Goal: Task Accomplishment & Management: Complete application form

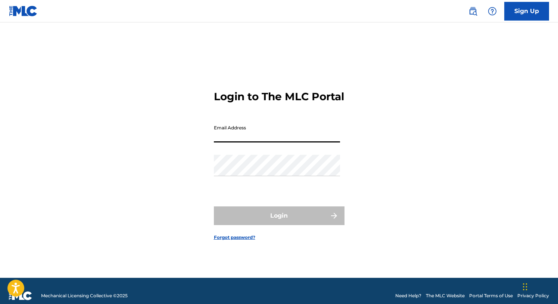
click at [240, 142] on input "Email Address" at bounding box center [277, 131] width 126 height 21
type input "[EMAIL_ADDRESS][DOMAIN_NAME]"
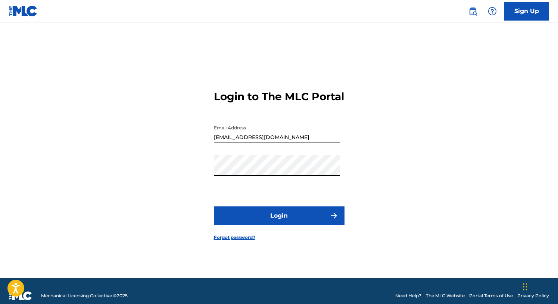
click at [277, 219] on button "Login" at bounding box center [279, 215] width 131 height 19
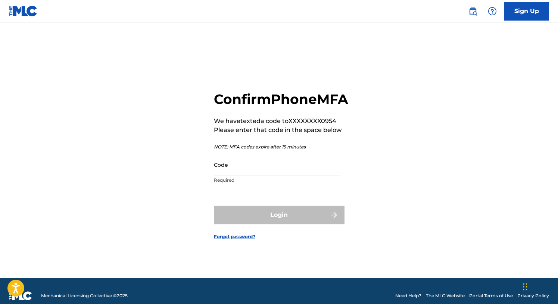
click at [246, 175] on input "Code" at bounding box center [277, 164] width 126 height 21
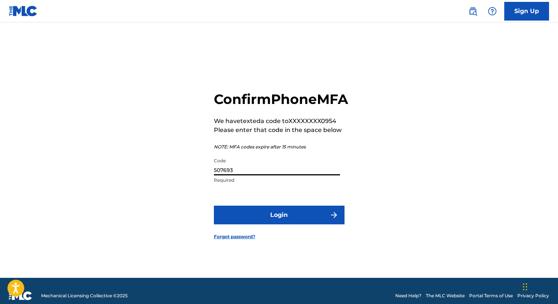
type input "507693"
click at [264, 218] on button "Login" at bounding box center [279, 214] width 131 height 19
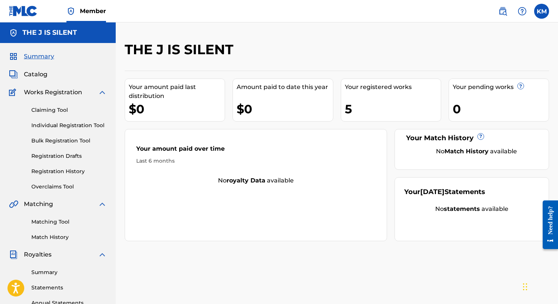
click at [41, 72] on span "Catalog" at bounding box center [36, 74] width 24 height 9
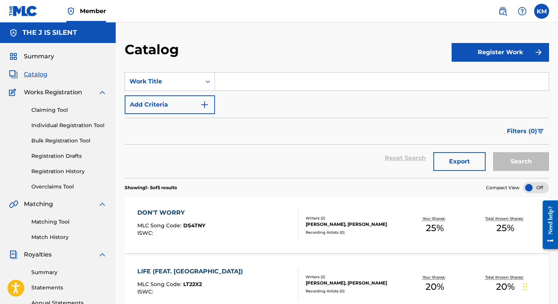
click at [54, 169] on link "Registration History" at bounding box center [68, 171] width 75 height 8
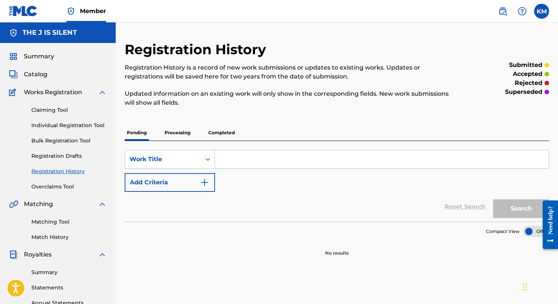
click at [48, 108] on link "Claiming Tool" at bounding box center [68, 110] width 75 height 8
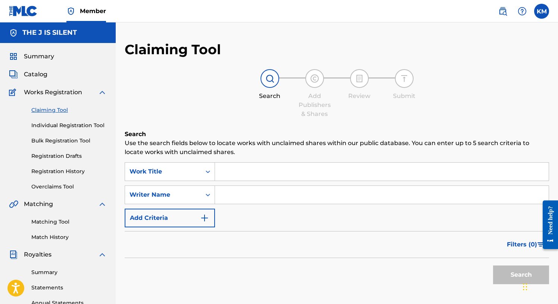
click at [35, 57] on span "Summary" at bounding box center [39, 56] width 30 height 9
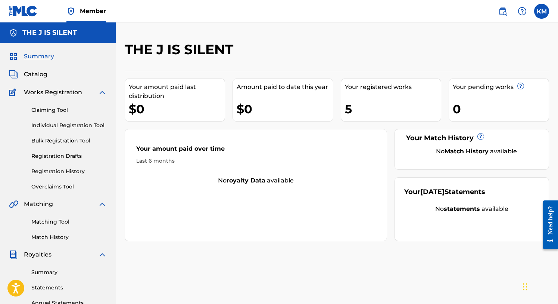
click at [37, 73] on span "Catalog" at bounding box center [36, 74] width 24 height 9
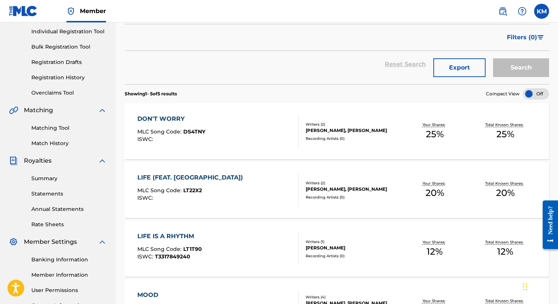
scroll to position [90, 0]
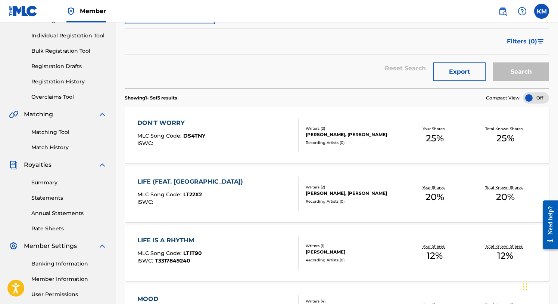
click at [214, 133] on div "DON'T WORRY MLC Song Code : DS4TNY ISWC :" at bounding box center [217, 135] width 161 height 34
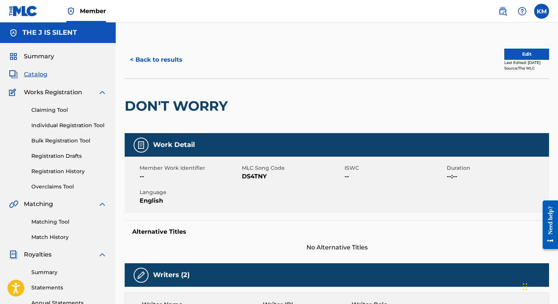
click at [155, 62] on button "< Back to results" at bounding box center [156, 59] width 63 height 19
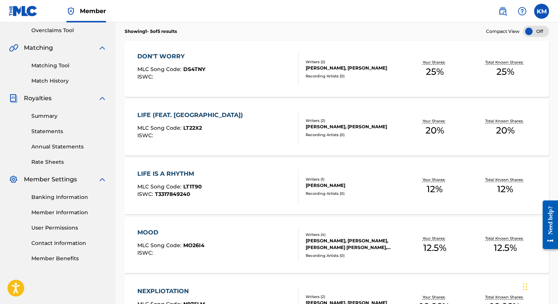
scroll to position [144, 0]
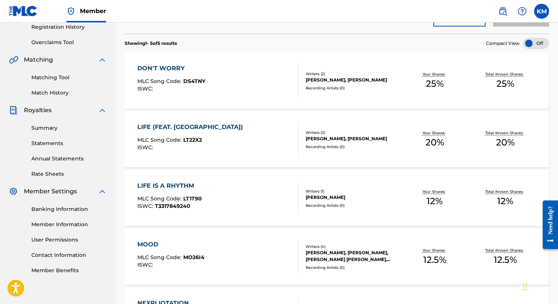
click at [47, 91] on link "Match History" at bounding box center [68, 93] width 75 height 8
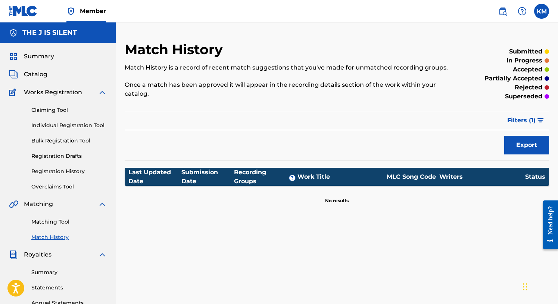
click at [35, 73] on span "Catalog" at bounding box center [36, 74] width 24 height 9
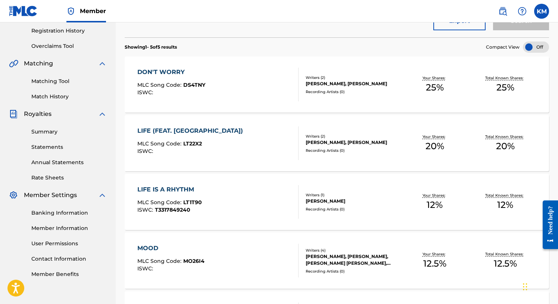
scroll to position [139, 0]
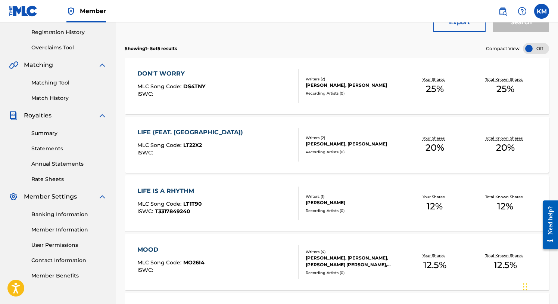
click at [38, 116] on span "Royalties" at bounding box center [38, 115] width 28 height 9
click at [46, 132] on link "Summary" at bounding box center [68, 133] width 75 height 8
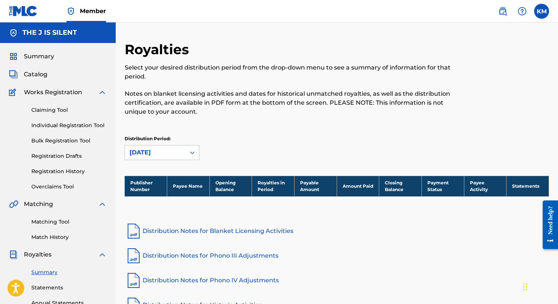
click at [35, 74] on span "Catalog" at bounding box center [36, 74] width 24 height 9
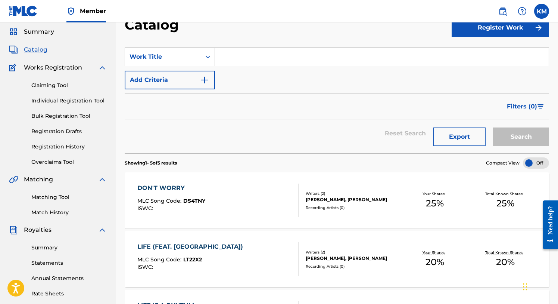
scroll to position [24, 0]
click at [58, 133] on link "Registration Drafts" at bounding box center [68, 132] width 75 height 8
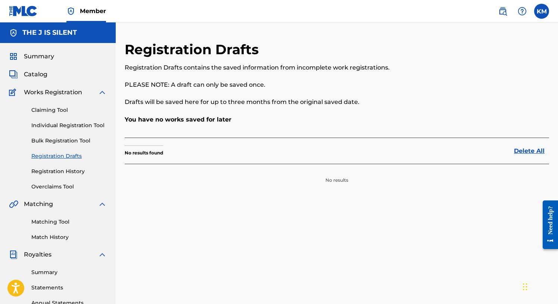
click at [47, 156] on link "Registration Drafts" at bounding box center [68, 156] width 75 height 8
click at [46, 170] on link "Registration History" at bounding box center [68, 171] width 75 height 8
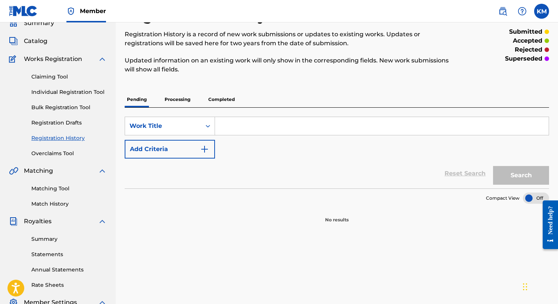
scroll to position [37, 0]
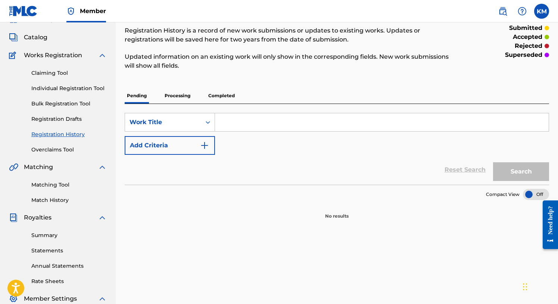
click at [182, 96] on p "Processing" at bounding box center [177, 96] width 30 height 16
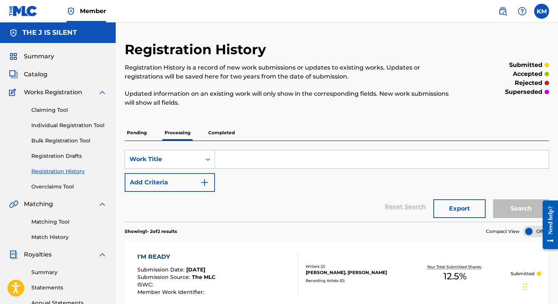
click at [223, 131] on p "Completed" at bounding box center [221, 133] width 31 height 16
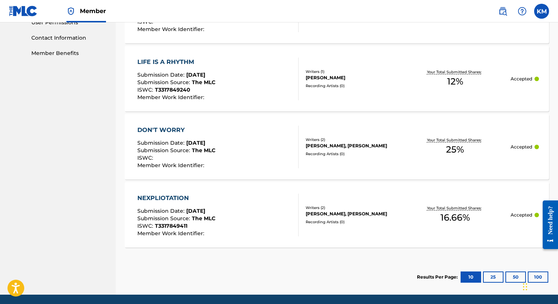
scroll to position [388, 0]
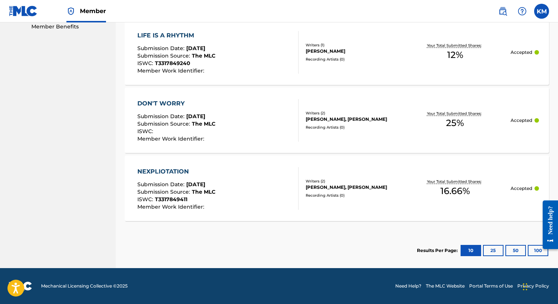
click at [472, 249] on button "10" at bounding box center [471, 250] width 21 height 11
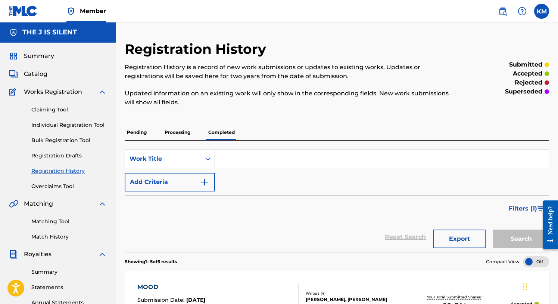
scroll to position [0, 0]
click at [177, 133] on p "Processing" at bounding box center [177, 133] width 30 height 16
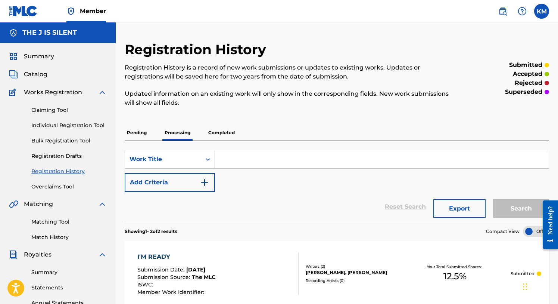
click at [222, 131] on p "Completed" at bounding box center [221, 133] width 31 height 16
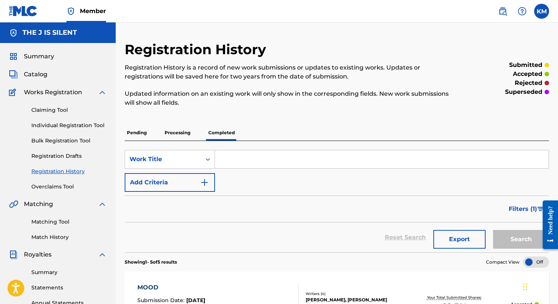
click at [56, 171] on link "Registration History" at bounding box center [68, 171] width 75 height 8
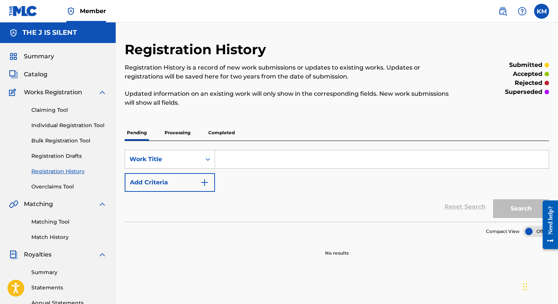
click at [35, 72] on span "Catalog" at bounding box center [36, 74] width 24 height 9
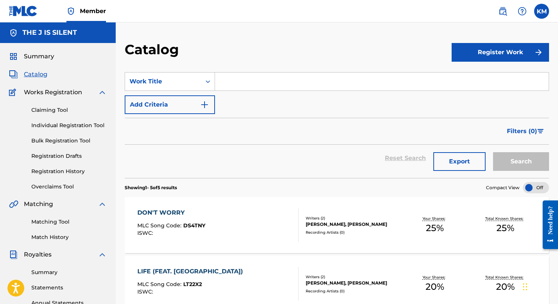
click at [507, 50] on button "Register Work" at bounding box center [501, 52] width 98 height 19
click at [465, 76] on link "Individual" at bounding box center [501, 77] width 98 height 18
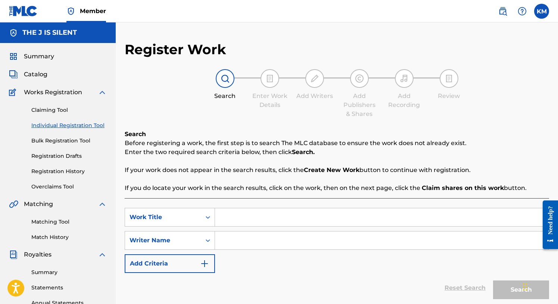
click at [223, 221] on input "Search Form" at bounding box center [382, 217] width 334 height 18
type input "[DEMOGRAPHIC_DATA] Stand Up!"
click at [227, 241] on input "Search Form" at bounding box center [382, 240] width 334 height 18
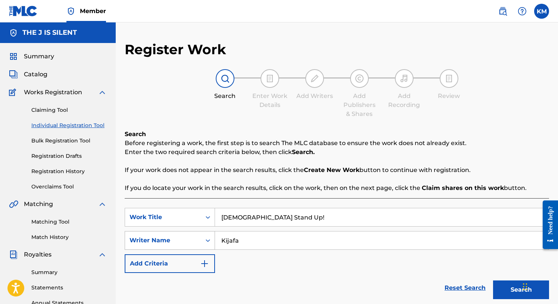
type input "Kijafa"
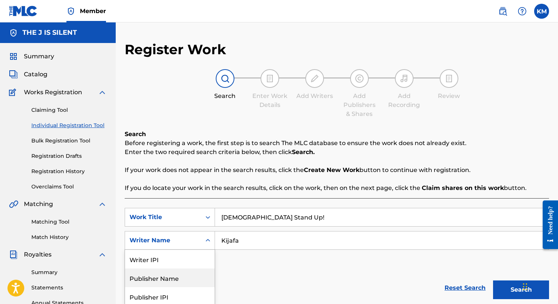
click at [211, 240] on div "Publisher Name, 2 of 5. 5 results available. Use Up and Down to choose options,…" at bounding box center [170, 240] width 90 height 19
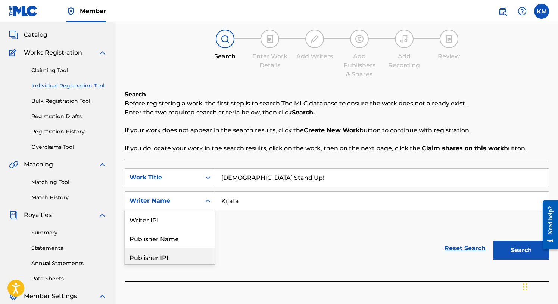
click at [187, 253] on div "Publisher IPI" at bounding box center [170, 256] width 90 height 19
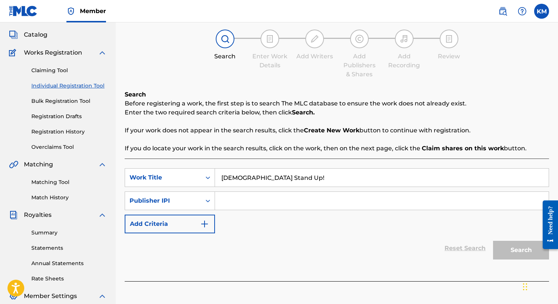
click at [232, 201] on input "Search Form" at bounding box center [382, 201] width 334 height 18
click at [207, 200] on icon "Search Form" at bounding box center [207, 200] width 7 height 7
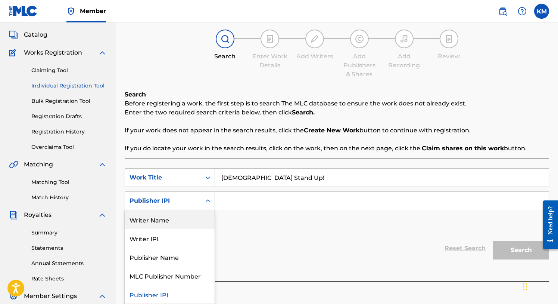
click at [200, 217] on div "Writer Name" at bounding box center [170, 219] width 90 height 19
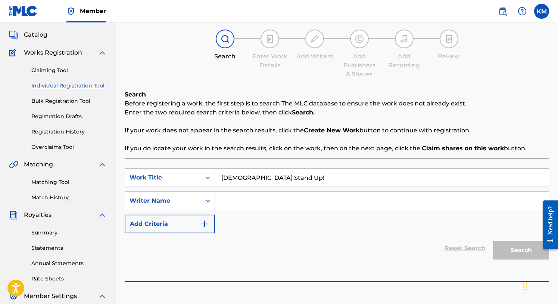
click at [248, 195] on input "Search Form" at bounding box center [382, 201] width 334 height 18
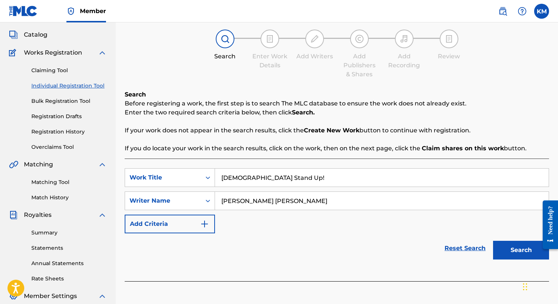
type input "[PERSON_NAME] [PERSON_NAME]"
click at [510, 247] on button "Search" at bounding box center [521, 249] width 56 height 19
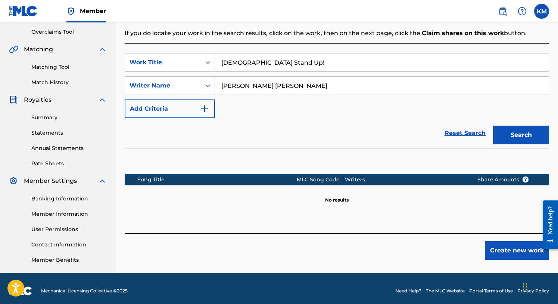
scroll to position [159, 0]
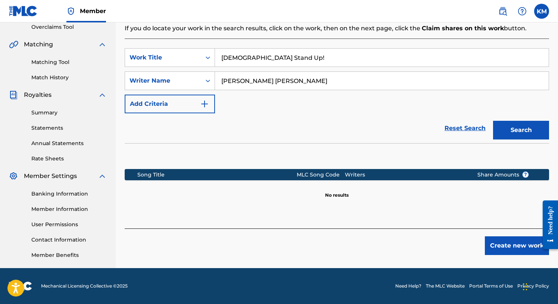
click at [509, 244] on button "Create new work" at bounding box center [517, 245] width 64 height 19
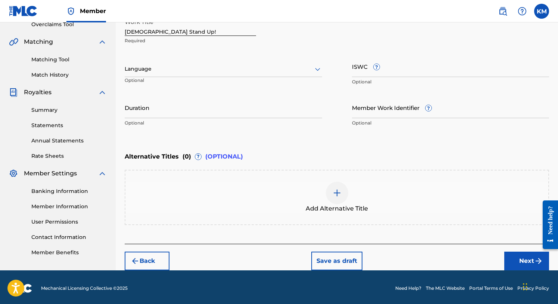
scroll to position [164, 0]
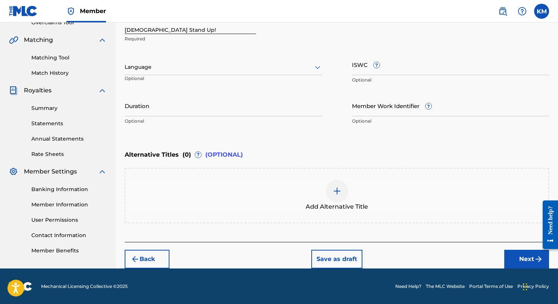
click at [525, 257] on button "Next" at bounding box center [526, 258] width 45 height 19
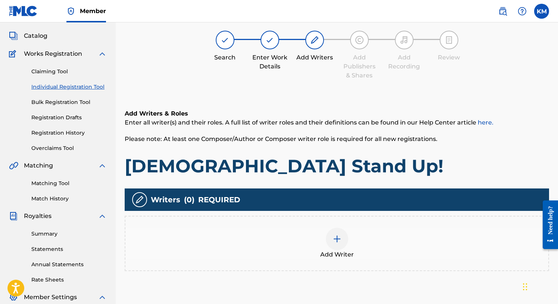
scroll to position [34, 0]
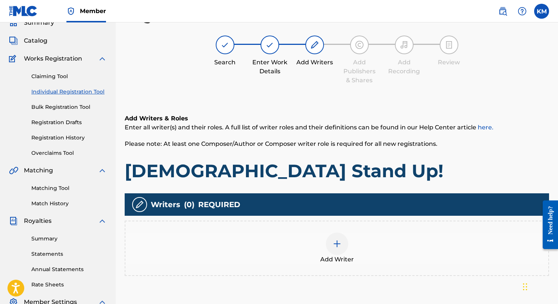
click at [340, 242] on img at bounding box center [337, 243] width 9 height 9
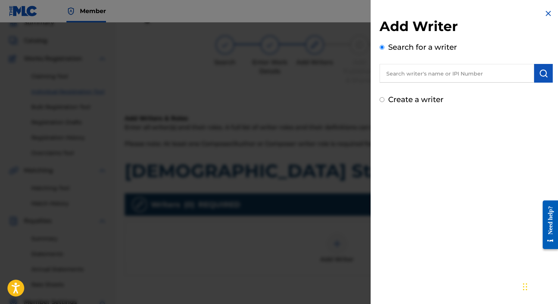
click at [415, 72] on input "text" at bounding box center [457, 73] width 155 height 19
type input "[PERSON_NAME] [PERSON_NAME]"
click at [539, 72] on img "submit" at bounding box center [543, 73] width 9 height 9
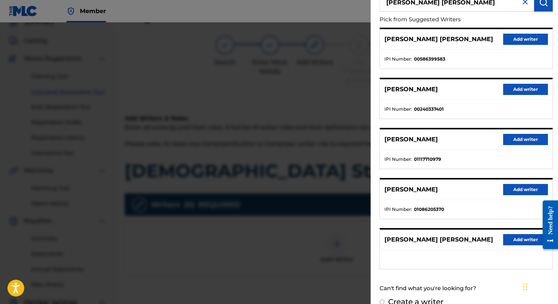
scroll to position [72, 0]
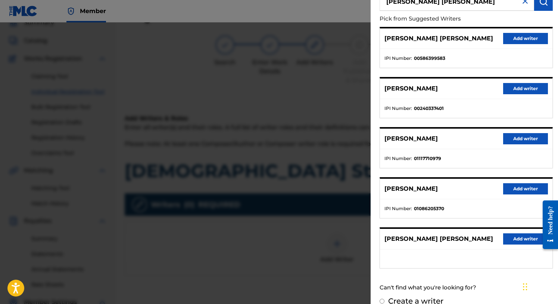
click at [517, 138] on button "Add writer" at bounding box center [525, 138] width 45 height 11
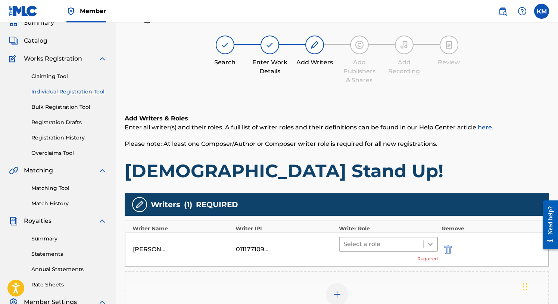
click at [430, 242] on icon at bounding box center [430, 243] width 7 height 7
click at [432, 243] on icon at bounding box center [430, 244] width 4 height 3
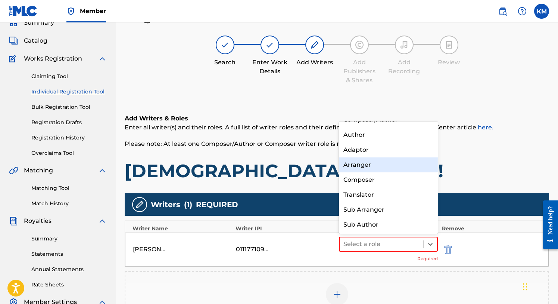
scroll to position [0, 0]
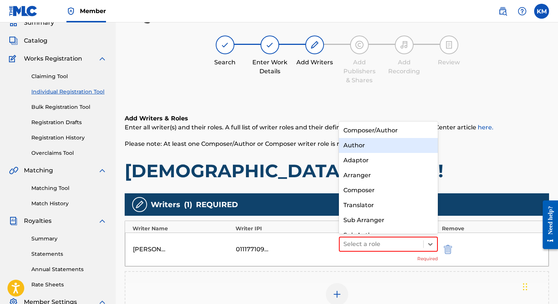
click at [366, 147] on div "Author" at bounding box center [388, 145] width 99 height 15
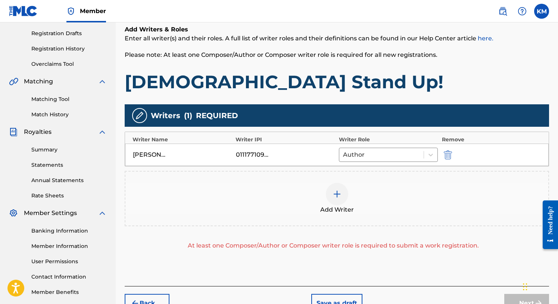
scroll to position [124, 0]
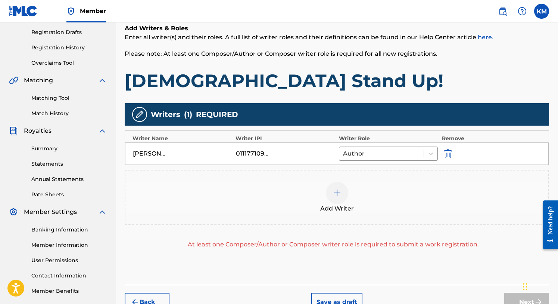
click at [336, 190] on img at bounding box center [337, 192] width 9 height 9
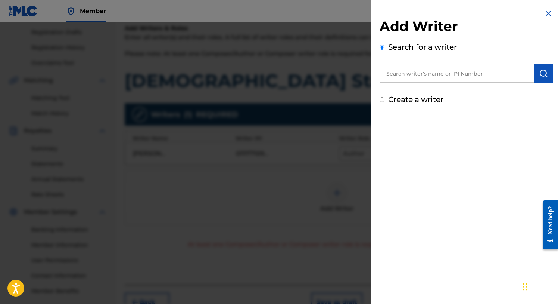
click at [408, 75] on input "text" at bounding box center [457, 73] width 155 height 19
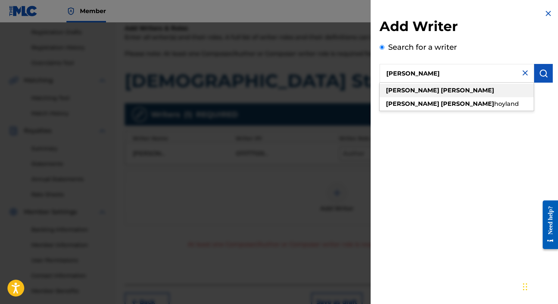
click at [411, 88] on strong "[PERSON_NAME]" at bounding box center [412, 90] width 53 height 7
type input "[PERSON_NAME]"
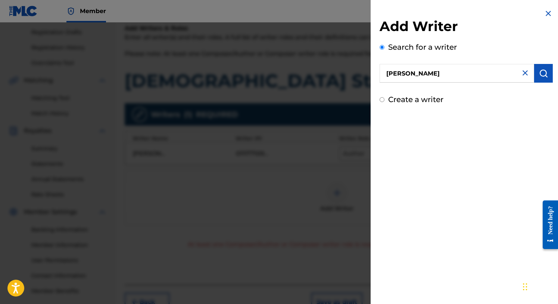
click at [539, 72] on img "submit" at bounding box center [543, 73] width 9 height 9
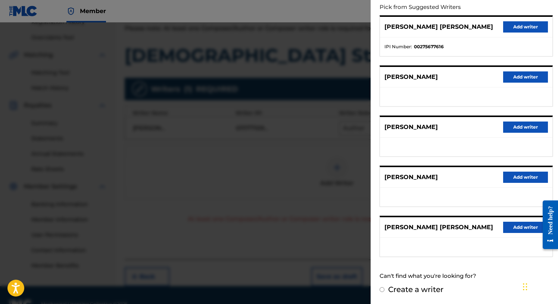
scroll to position [167, 0]
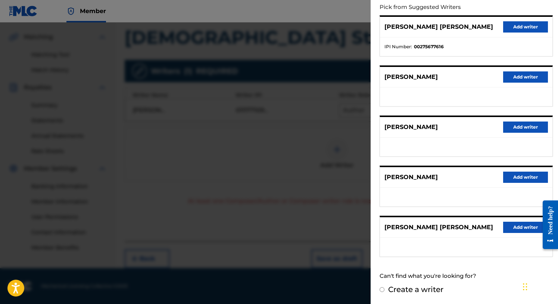
click at [407, 290] on label "Create a writer" at bounding box center [415, 289] width 55 height 9
radio input "true"
click at [385, 290] on input "Create a writer" at bounding box center [382, 289] width 5 height 5
radio input "false"
radio input "true"
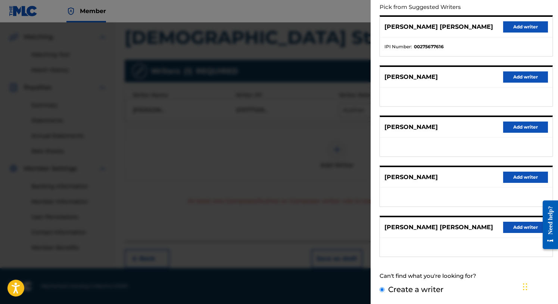
scroll to position [0, 0]
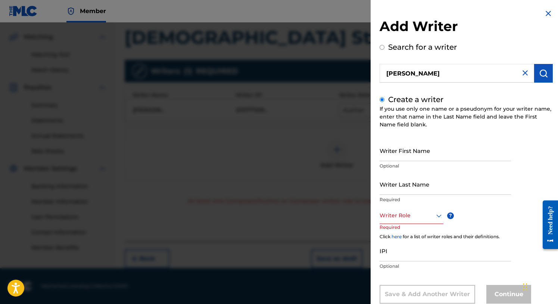
click at [395, 153] on input "Writer First Name" at bounding box center [445, 150] width 131 height 21
type input "[PERSON_NAME]"
click at [392, 192] on input "Writer Last Name" at bounding box center [445, 183] width 131 height 21
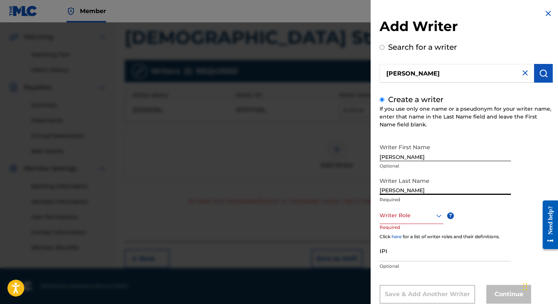
type input "[PERSON_NAME]"
click at [440, 214] on div "Composer/Author, 1 of 8. 8 results available. Use Up and Down to choose options…" at bounding box center [412, 215] width 64 height 17
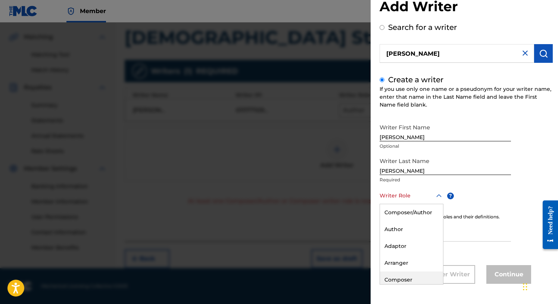
click at [397, 277] on div "Composer" at bounding box center [411, 279] width 63 height 17
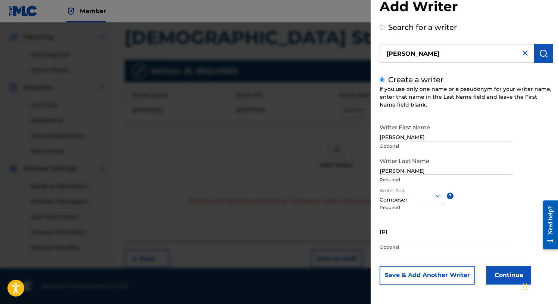
scroll to position [21, 0]
click at [389, 235] on input "IPI" at bounding box center [445, 230] width 131 height 21
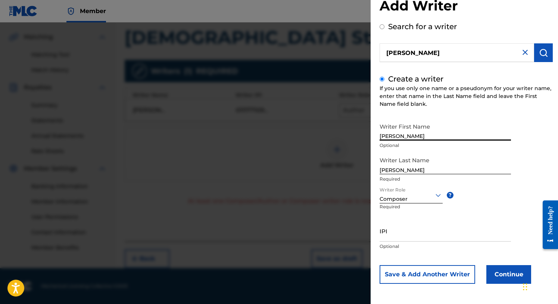
click at [423, 136] on input "[PERSON_NAME]" at bounding box center [445, 129] width 131 height 21
type input "D"
click at [412, 173] on input "[PERSON_NAME]" at bounding box center [445, 163] width 131 height 21
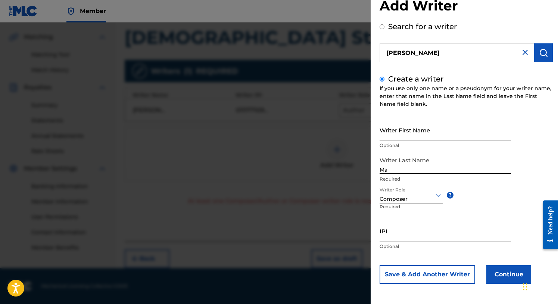
type input "M"
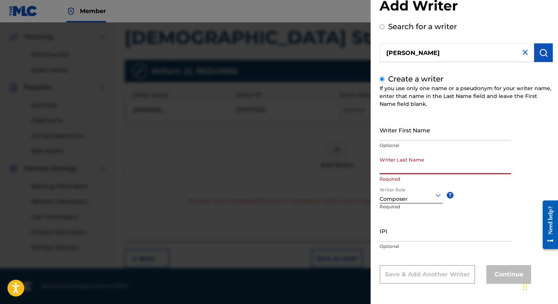
click at [391, 236] on input "IPI" at bounding box center [445, 230] width 131 height 21
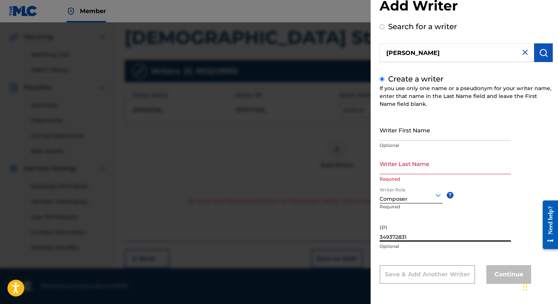
type input "349372831"
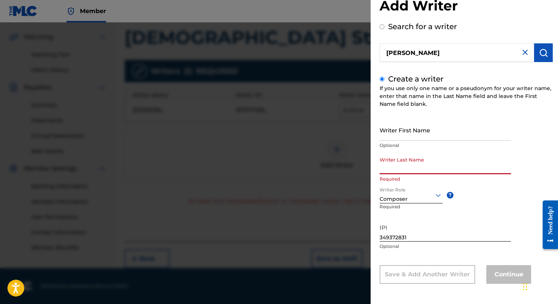
click at [392, 166] on input "Writer Last Name" at bounding box center [445, 163] width 131 height 21
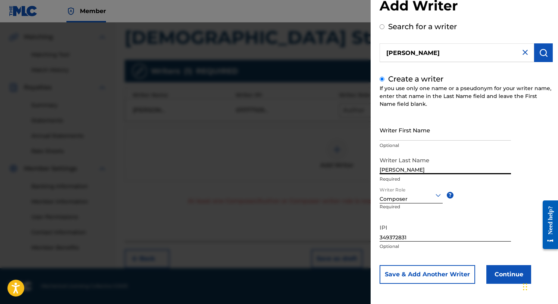
type input "[PERSON_NAME]"
click at [505, 271] on button "Continue" at bounding box center [509, 274] width 45 height 19
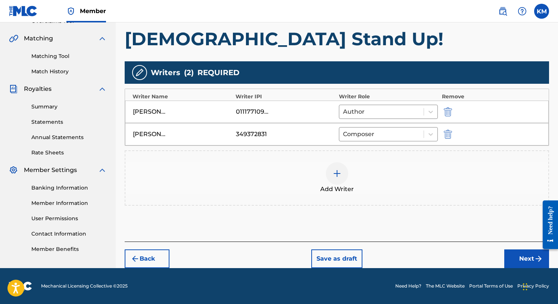
scroll to position [165, 0]
click at [447, 133] on img "submit" at bounding box center [448, 134] width 8 height 9
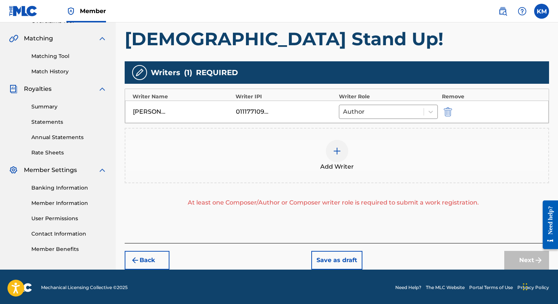
click at [336, 150] on img at bounding box center [337, 150] width 9 height 9
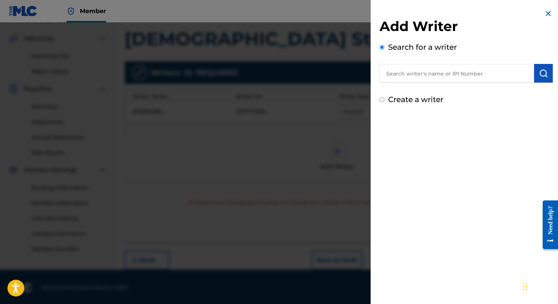
click at [397, 99] on label "Create a writer" at bounding box center [415, 99] width 55 height 9
radio input "true"
click at [385, 99] on input "Create a writer" at bounding box center [382, 99] width 5 height 5
radio input "false"
radio input "true"
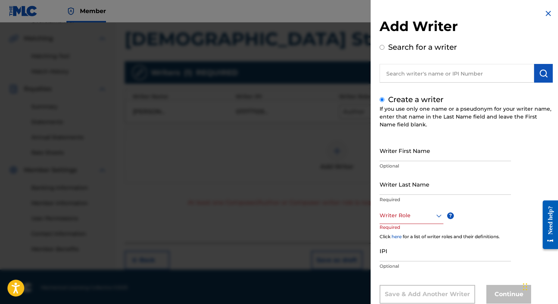
click at [392, 153] on input "Writer First Name" at bounding box center [445, 150] width 131 height 21
type input "[PERSON_NAME]"
click at [386, 192] on input "Writer Last Name" at bounding box center [445, 183] width 131 height 21
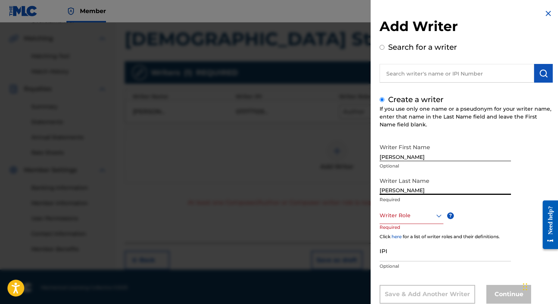
type input "[PERSON_NAME]"
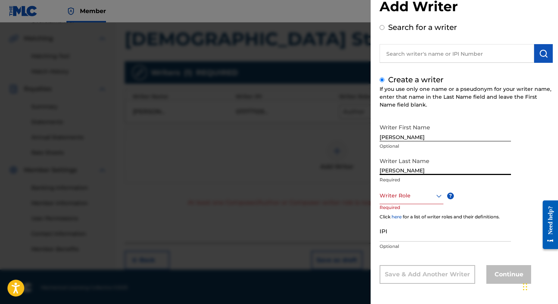
click at [388, 204] on div "Writer Role" at bounding box center [412, 195] width 64 height 17
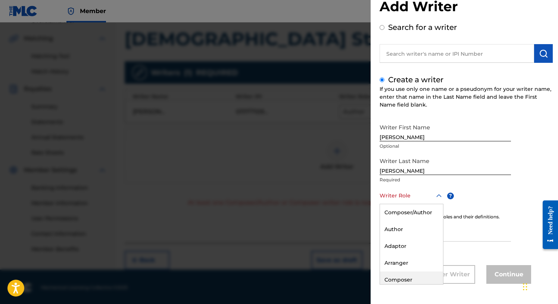
click at [403, 274] on div "Composer" at bounding box center [411, 279] width 63 height 17
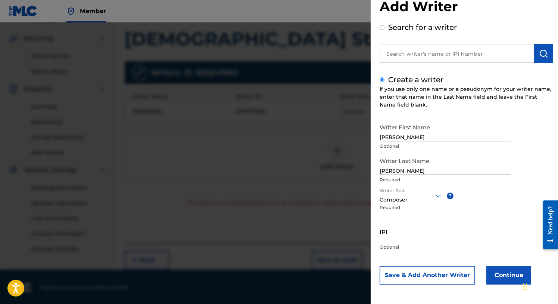
click at [387, 238] on input "IPI" at bounding box center [445, 231] width 131 height 21
type input "349372831"
click at [499, 275] on button "Continue" at bounding box center [509, 274] width 45 height 19
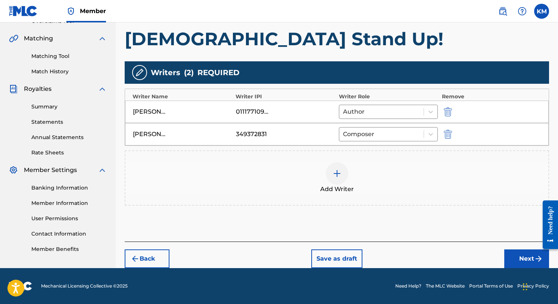
click at [515, 254] on button "Next" at bounding box center [526, 258] width 45 height 19
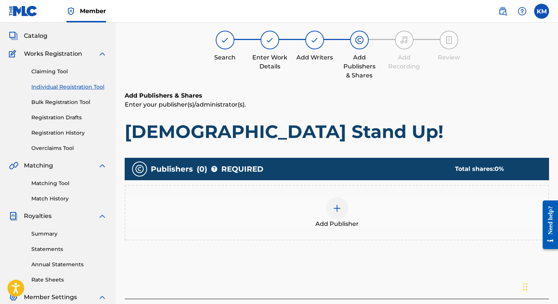
scroll to position [34, 0]
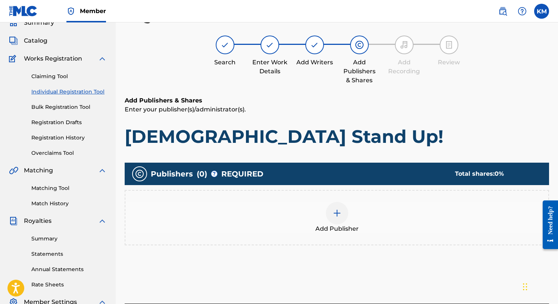
click at [338, 212] on img at bounding box center [337, 212] width 9 height 9
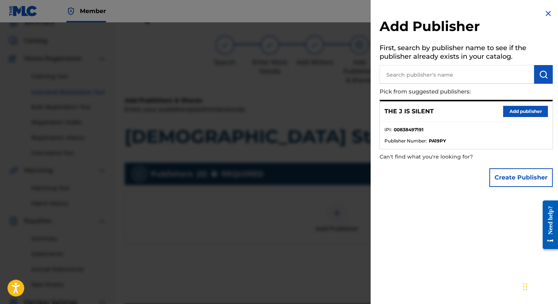
click at [506, 111] on button "Add publisher" at bounding box center [525, 111] width 45 height 11
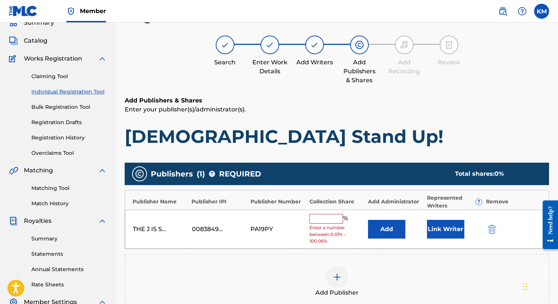
click at [318, 220] on input "text" at bounding box center [327, 219] width 34 height 10
type input "18"
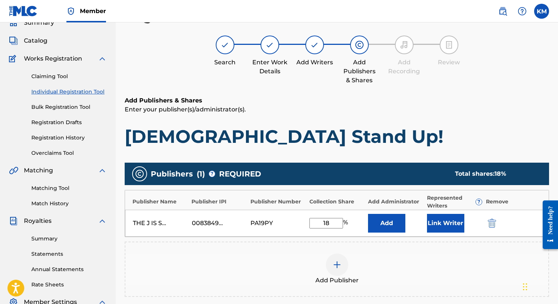
click at [446, 225] on button "Link Writer" at bounding box center [445, 223] width 37 height 19
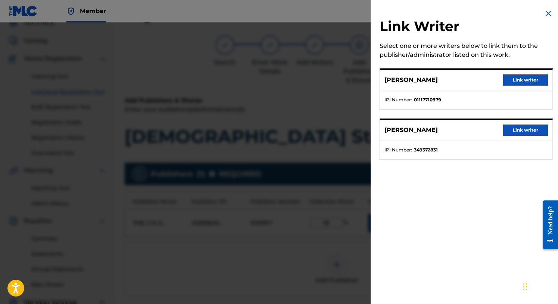
click at [508, 79] on button "Link writer" at bounding box center [525, 79] width 45 height 11
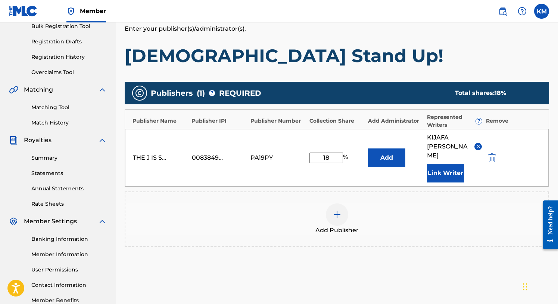
scroll to position [169, 0]
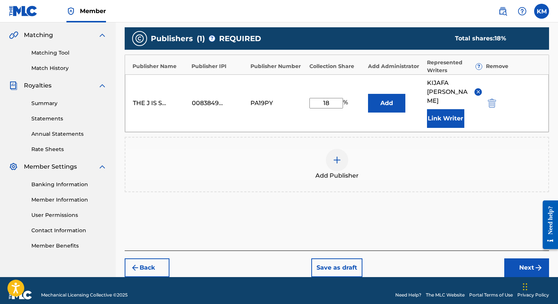
click at [517, 258] on button "Next" at bounding box center [526, 267] width 45 height 19
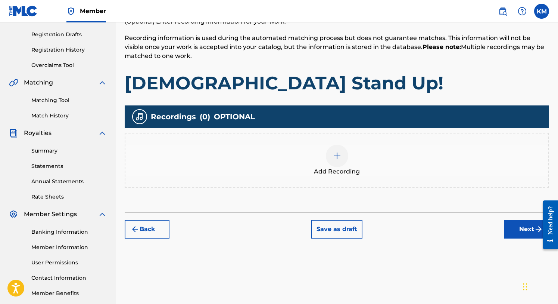
scroll to position [159, 0]
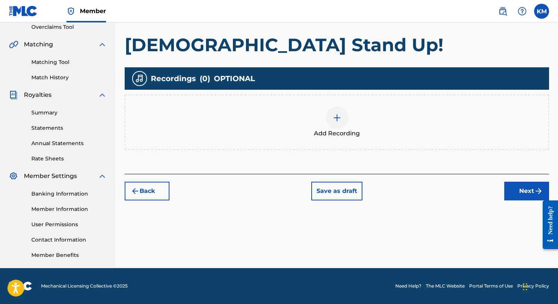
click at [516, 191] on button "Next" at bounding box center [526, 190] width 45 height 19
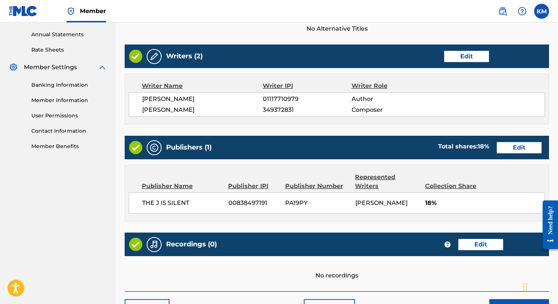
scroll to position [317, 0]
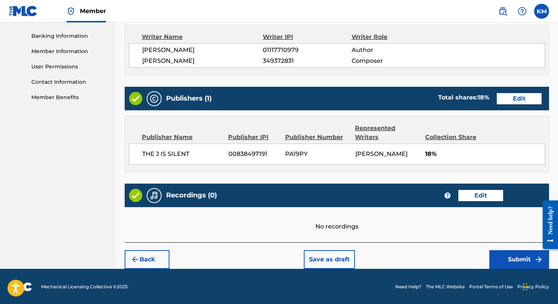
click at [511, 255] on button "Submit" at bounding box center [520, 259] width 60 height 19
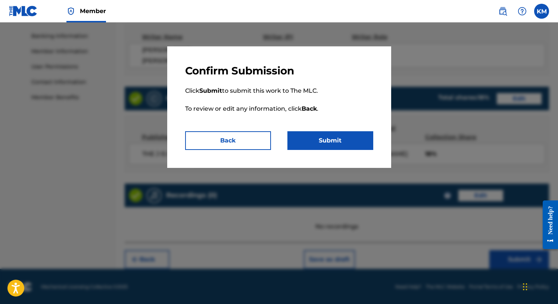
click at [311, 141] on button "Submit" at bounding box center [331, 140] width 86 height 19
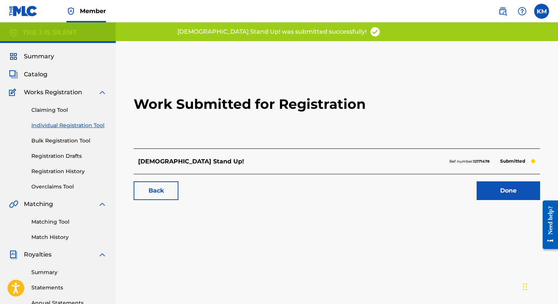
click at [501, 195] on link "Done" at bounding box center [508, 190] width 63 height 19
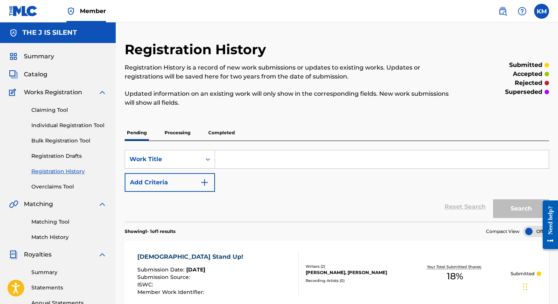
click at [37, 73] on span "Catalog" at bounding box center [36, 74] width 24 height 9
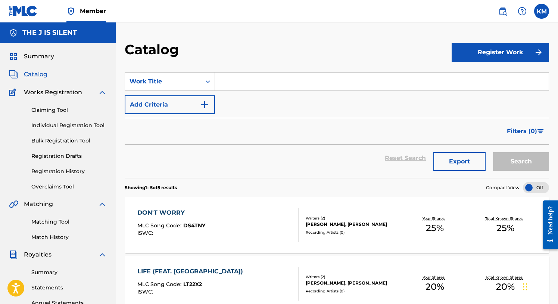
click at [504, 52] on button "Register Work" at bounding box center [501, 52] width 98 height 19
click at [475, 76] on link "Individual" at bounding box center [501, 77] width 98 height 18
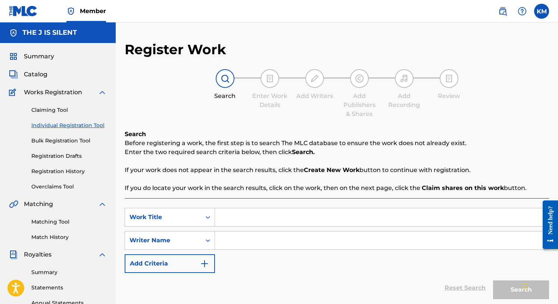
click at [237, 217] on input "Search Form" at bounding box center [382, 217] width 334 height 18
type input "Patiently Waiting"
click at [242, 242] on input "Search Form" at bounding box center [382, 240] width 334 height 18
type input "L"
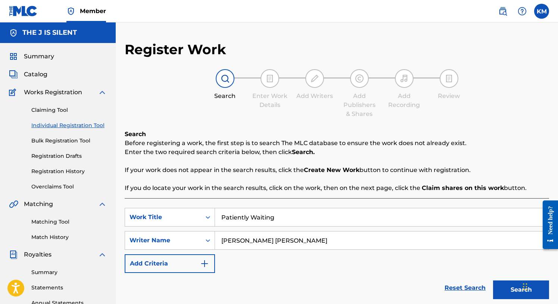
type input "[PERSON_NAME] [PERSON_NAME]"
click at [502, 284] on button "Search" at bounding box center [521, 289] width 56 height 19
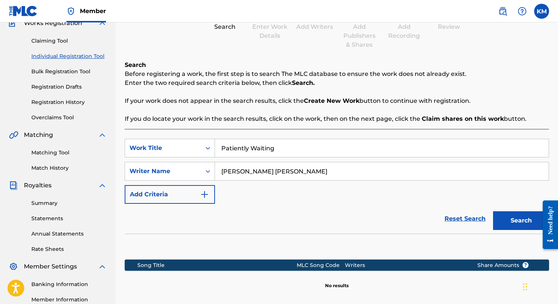
scroll to position [159, 0]
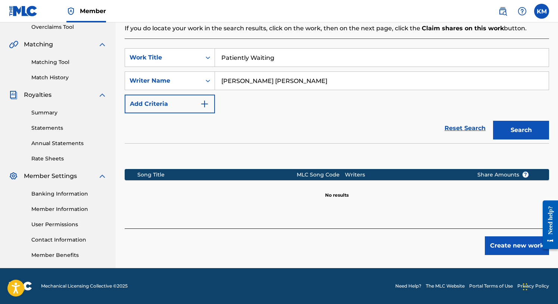
click at [505, 248] on button "Create new work" at bounding box center [517, 245] width 64 height 19
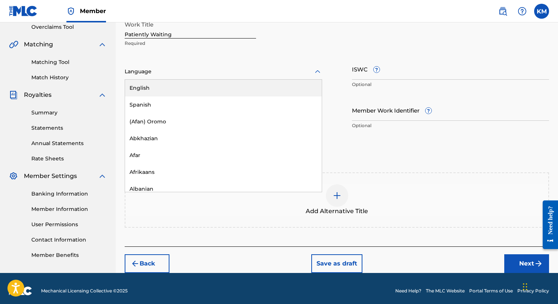
click at [320, 71] on icon at bounding box center [317, 71] width 5 height 3
click at [294, 83] on div "English" at bounding box center [223, 88] width 197 height 17
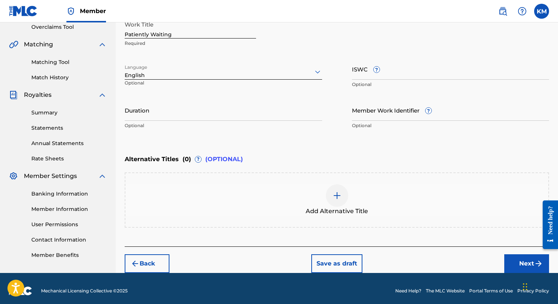
scroll to position [164, 0]
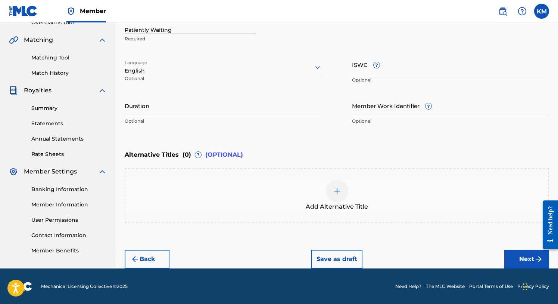
click at [516, 255] on button "Next" at bounding box center [526, 258] width 45 height 19
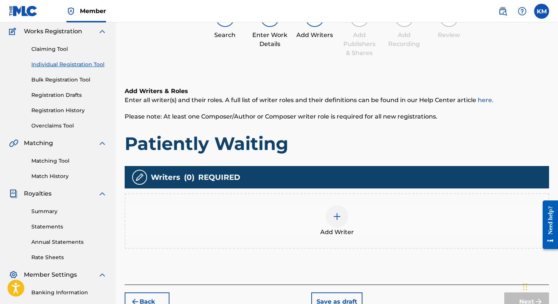
scroll to position [76, 0]
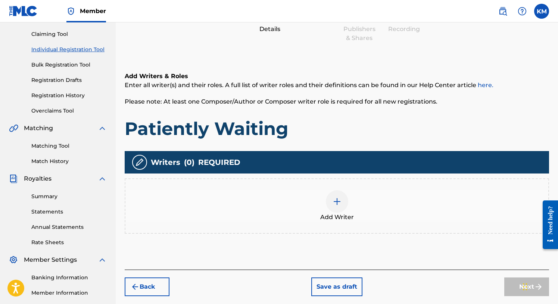
click at [340, 201] on img at bounding box center [337, 201] width 9 height 9
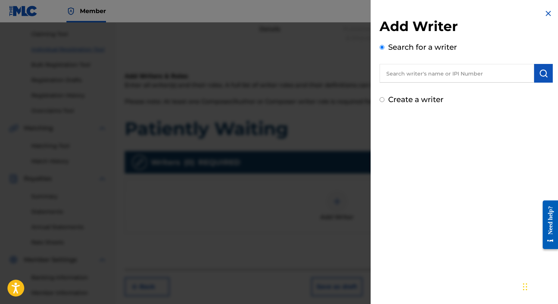
click at [413, 75] on input "text" at bounding box center [457, 73] width 155 height 19
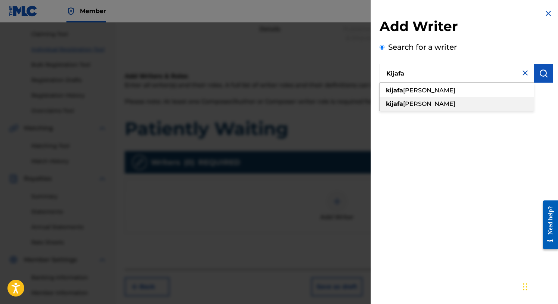
click at [397, 107] on strong "kijafa" at bounding box center [394, 103] width 17 height 7
type input "[PERSON_NAME]"
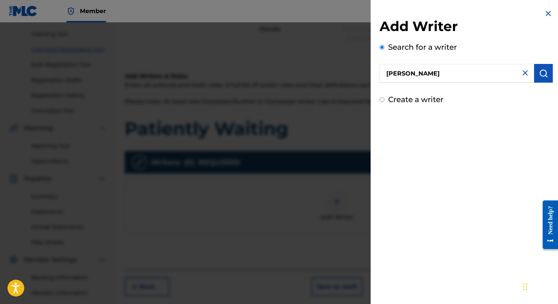
click at [542, 72] on img "submit" at bounding box center [543, 73] width 9 height 9
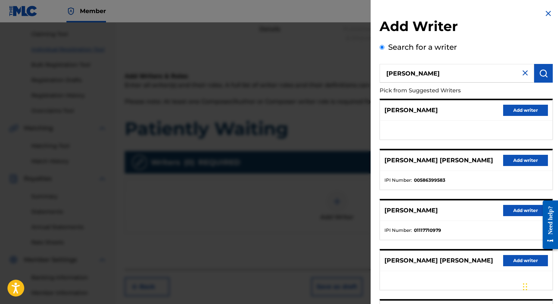
click at [517, 208] on button "Add writer" at bounding box center [525, 210] width 45 height 11
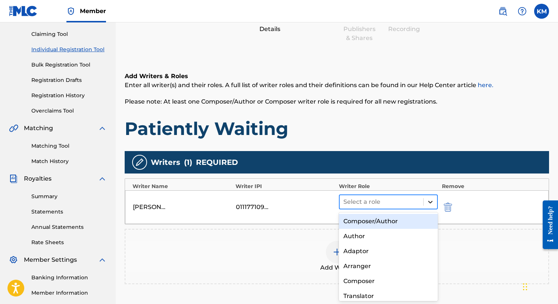
click at [428, 199] on icon at bounding box center [430, 201] width 7 height 7
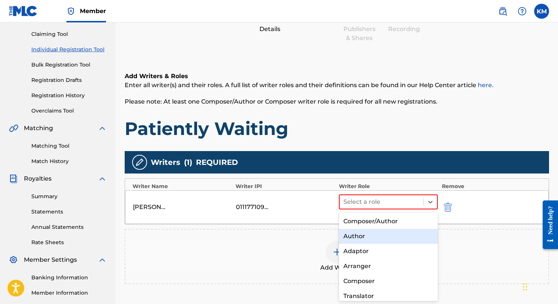
click at [372, 234] on div "Author" at bounding box center [388, 236] width 99 height 15
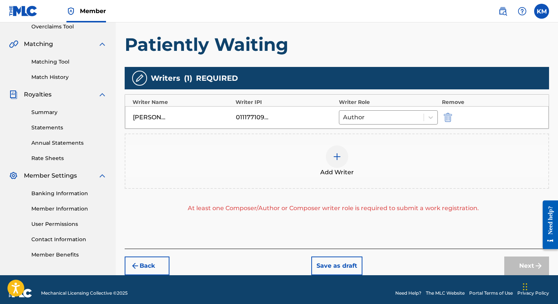
scroll to position [161, 0]
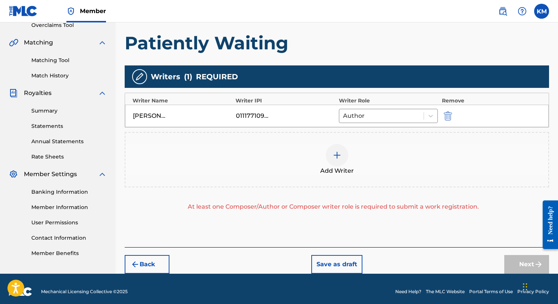
click at [338, 153] on img at bounding box center [337, 154] width 9 height 9
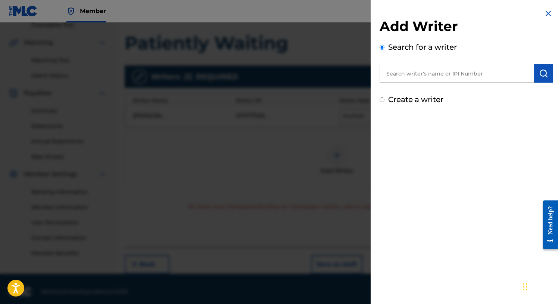
click at [412, 76] on input "text" at bounding box center [457, 73] width 155 height 19
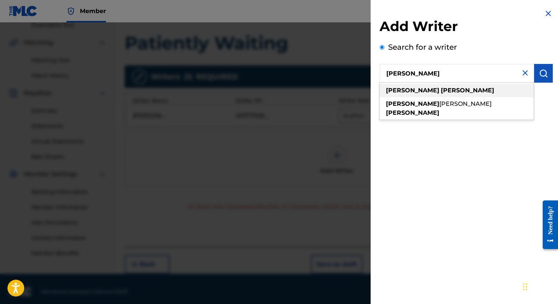
click at [441, 93] on strong "[PERSON_NAME]" at bounding box center [467, 90] width 53 height 7
type input "[PERSON_NAME]"
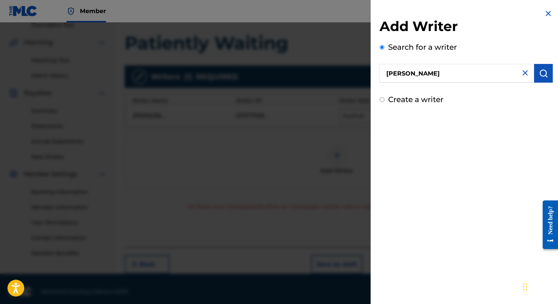
click at [539, 72] on img "submit" at bounding box center [543, 73] width 9 height 9
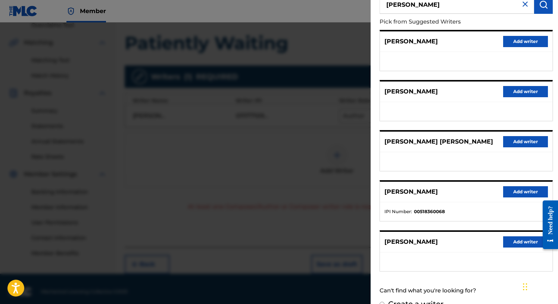
scroll to position [83, 0]
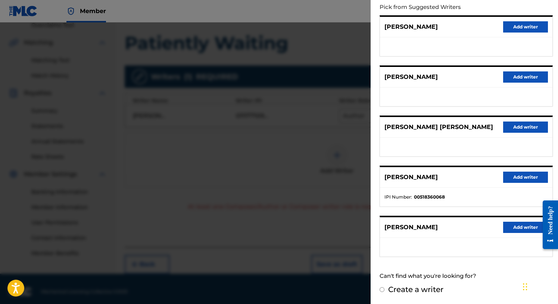
click at [524, 25] on button "Add writer" at bounding box center [525, 26] width 45 height 11
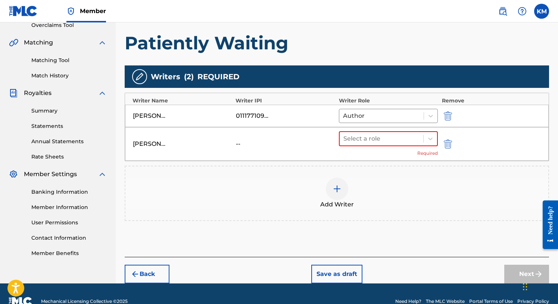
click at [449, 143] on img "submit" at bounding box center [448, 143] width 8 height 9
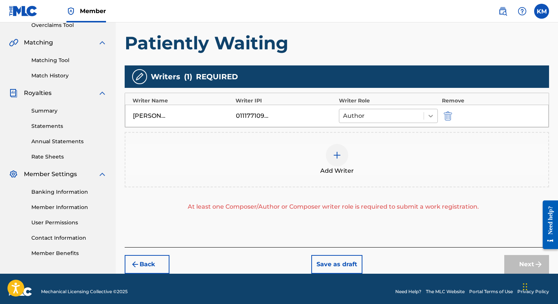
click at [430, 113] on icon at bounding box center [430, 115] width 7 height 7
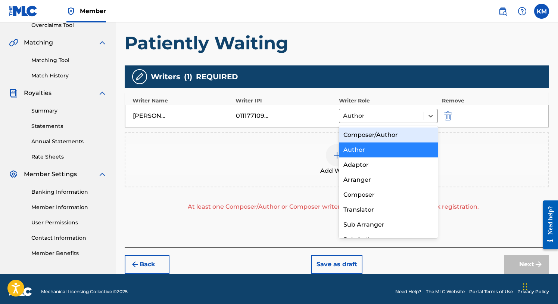
click at [397, 133] on div "Composer/Author" at bounding box center [388, 134] width 99 height 15
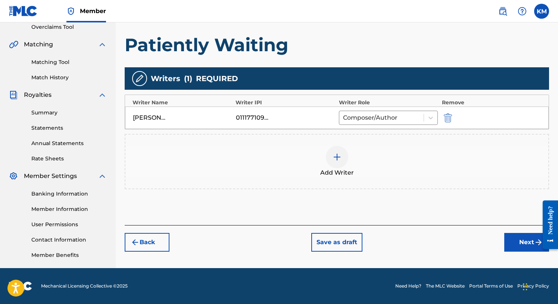
scroll to position [159, 0]
click at [525, 239] on button "Next" at bounding box center [526, 242] width 45 height 19
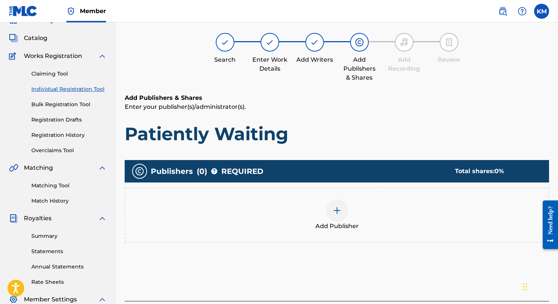
scroll to position [34, 0]
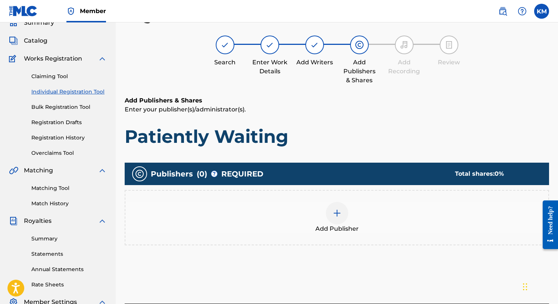
click at [341, 215] on img at bounding box center [337, 212] width 9 height 9
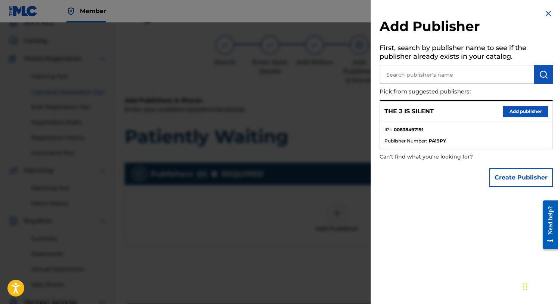
click at [508, 109] on button "Add publisher" at bounding box center [525, 111] width 45 height 11
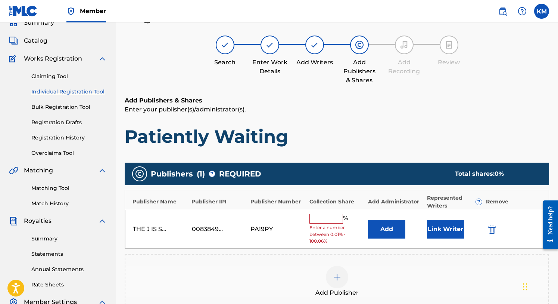
click at [319, 221] on input "text" at bounding box center [327, 219] width 34 height 10
type input "50"
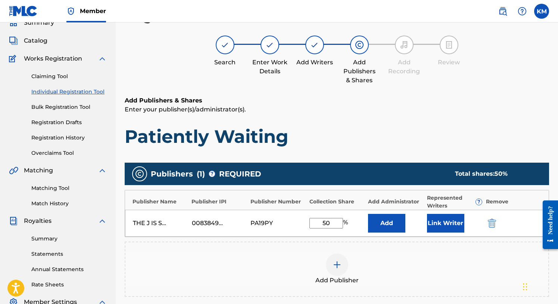
click at [444, 222] on button "Link Writer" at bounding box center [445, 223] width 37 height 19
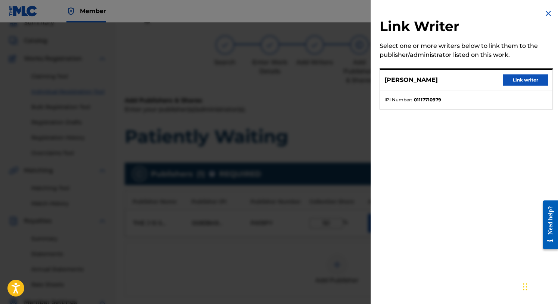
click at [521, 78] on button "Link writer" at bounding box center [525, 79] width 45 height 11
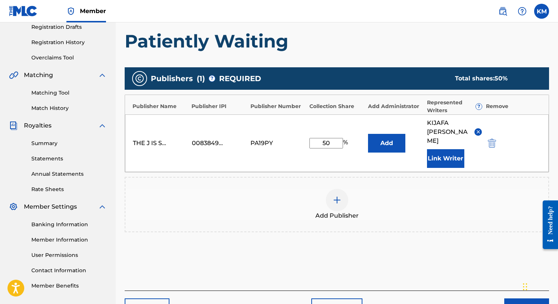
scroll to position [169, 0]
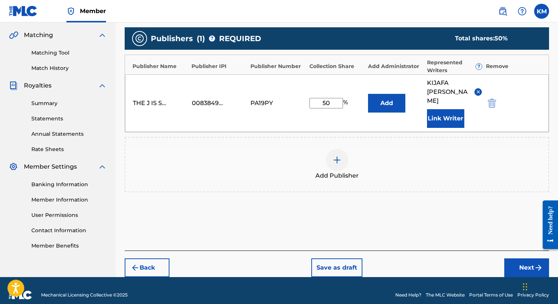
click at [522, 258] on button "Next" at bounding box center [526, 267] width 45 height 19
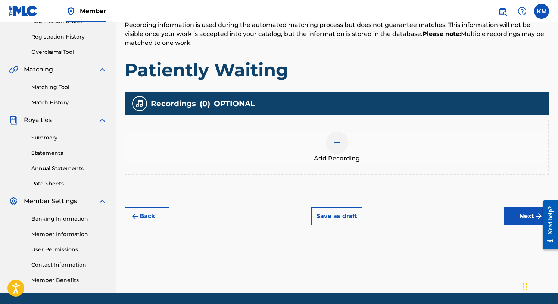
scroll to position [159, 0]
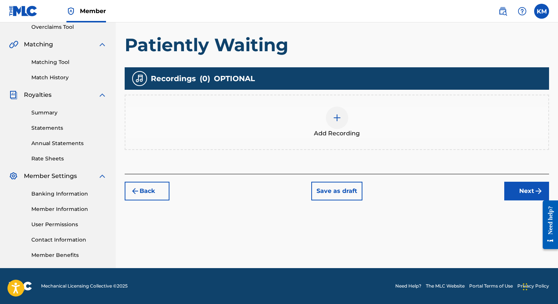
click at [523, 190] on button "Next" at bounding box center [526, 190] width 45 height 19
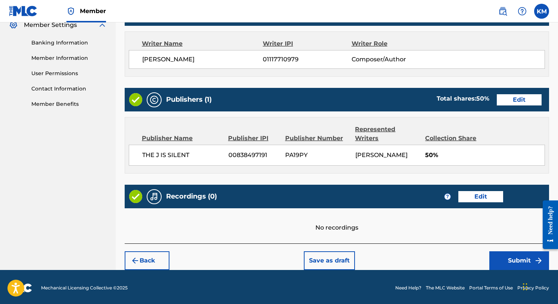
scroll to position [312, 0]
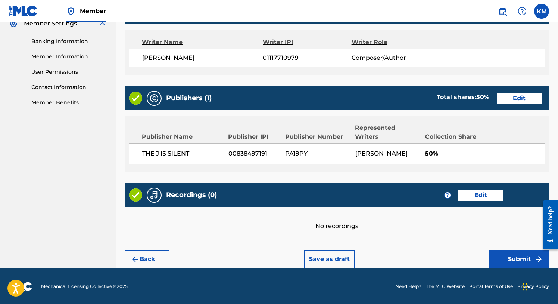
click at [518, 252] on button "Submit" at bounding box center [520, 258] width 60 height 19
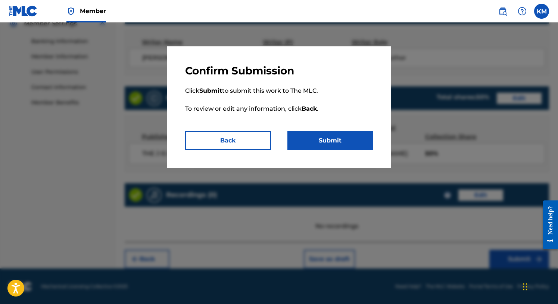
click at [340, 139] on button "Submit" at bounding box center [331, 140] width 86 height 19
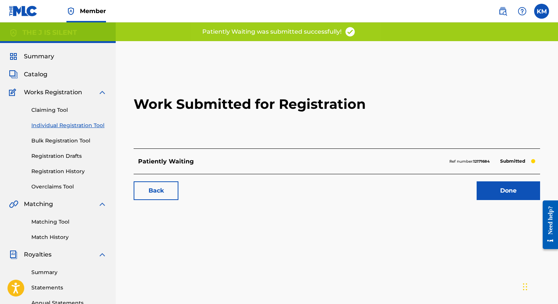
click at [501, 191] on link "Done" at bounding box center [508, 190] width 63 height 19
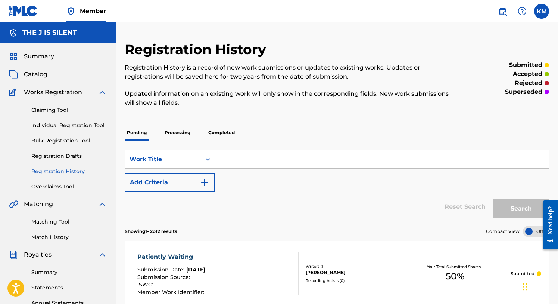
click at [180, 129] on p "Processing" at bounding box center [177, 133] width 30 height 16
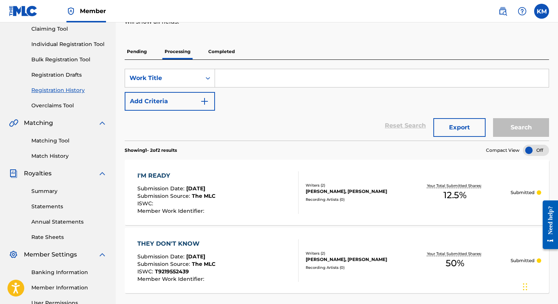
scroll to position [77, 0]
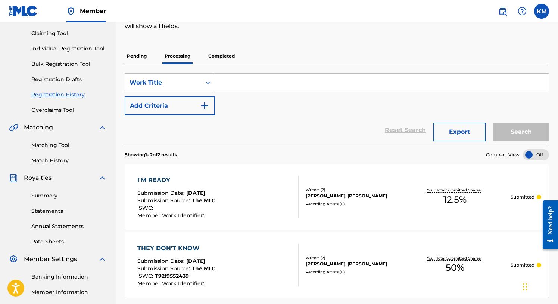
click at [134, 53] on p "Pending" at bounding box center [137, 56] width 24 height 16
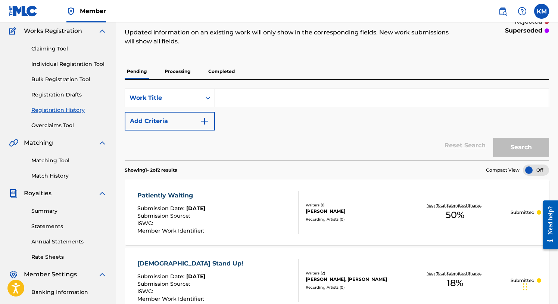
scroll to position [60, 0]
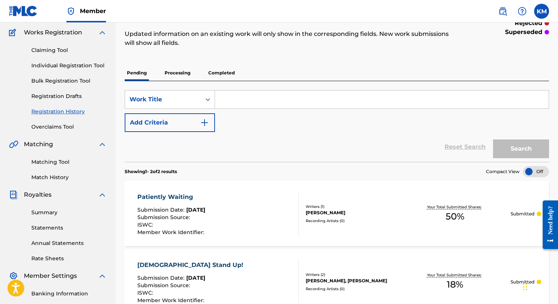
click at [221, 71] on p "Completed" at bounding box center [221, 73] width 31 height 16
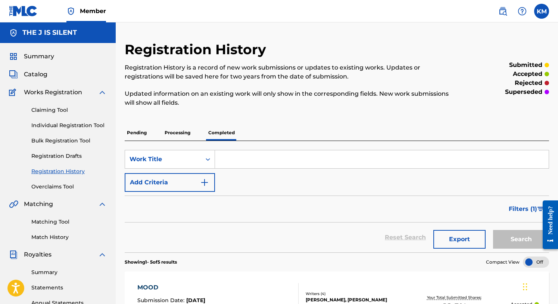
click at [40, 74] on span "Catalog" at bounding box center [36, 74] width 24 height 9
